Goal: Transaction & Acquisition: Book appointment/travel/reservation

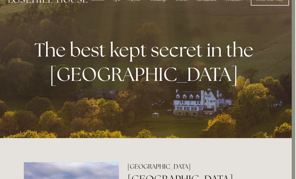
scroll to position [0, 4]
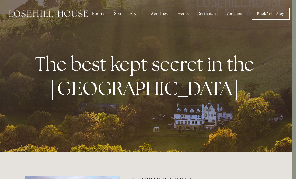
click at [98, 14] on div "Rooms" at bounding box center [98, 14] width 21 height 10
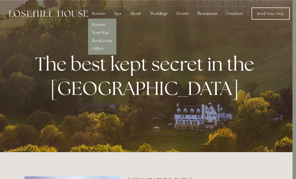
click at [102, 23] on link "Rooms" at bounding box center [98, 24] width 13 height 5
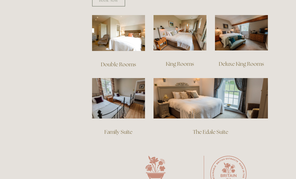
scroll to position [364, 0]
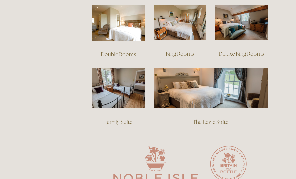
click at [211, 119] on link "The Edale Suite" at bounding box center [210, 122] width 35 height 7
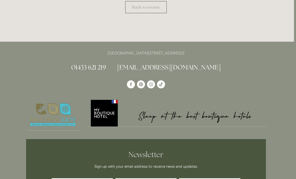
scroll to position [422, 2]
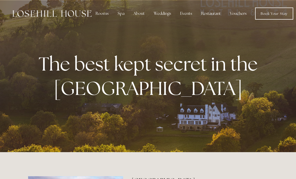
scroll to position [0, 4]
